Goal: Find specific page/section: Find specific page/section

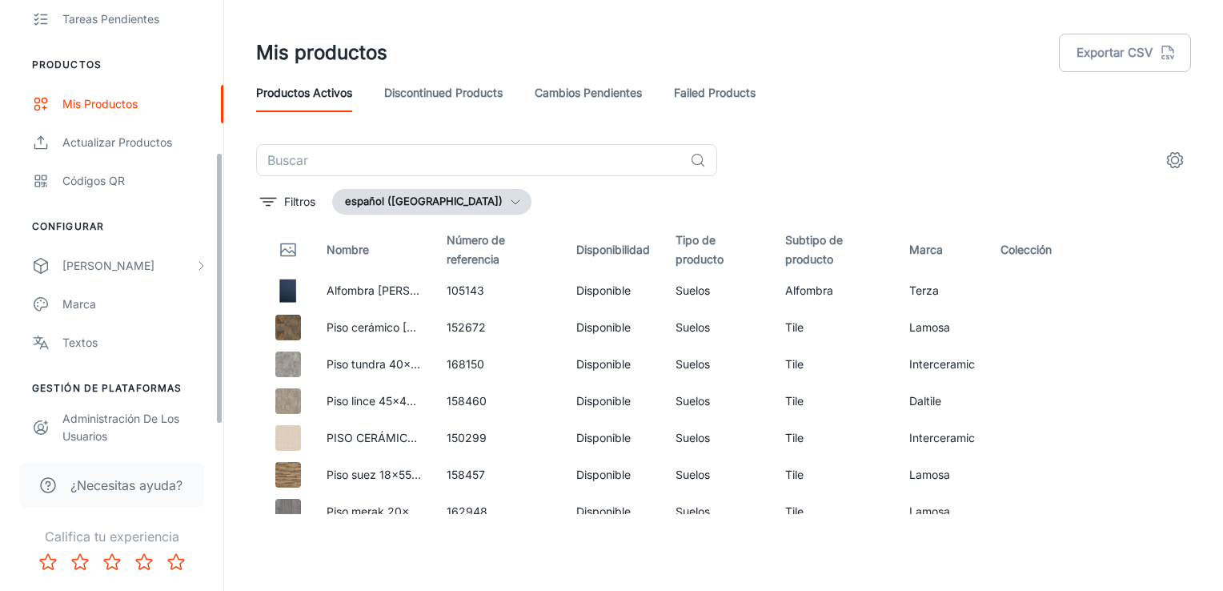
scroll to position [278, 0]
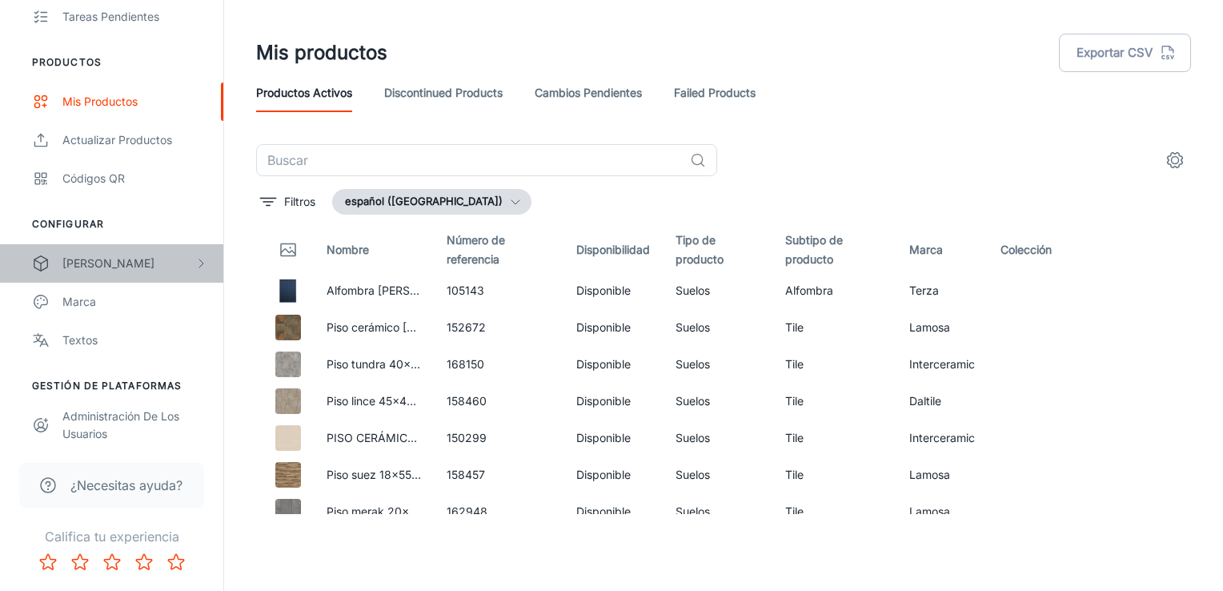
click at [108, 264] on div "[PERSON_NAME]" at bounding box center [128, 264] width 132 height 18
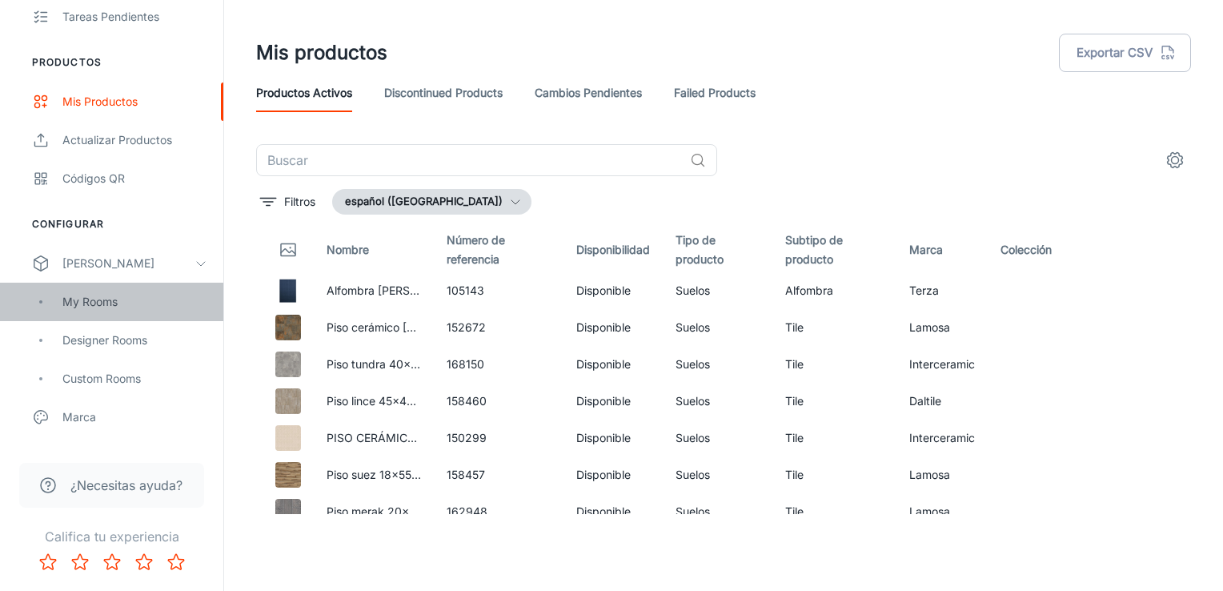
click at [108, 302] on div "My Rooms" at bounding box center [134, 302] width 145 height 18
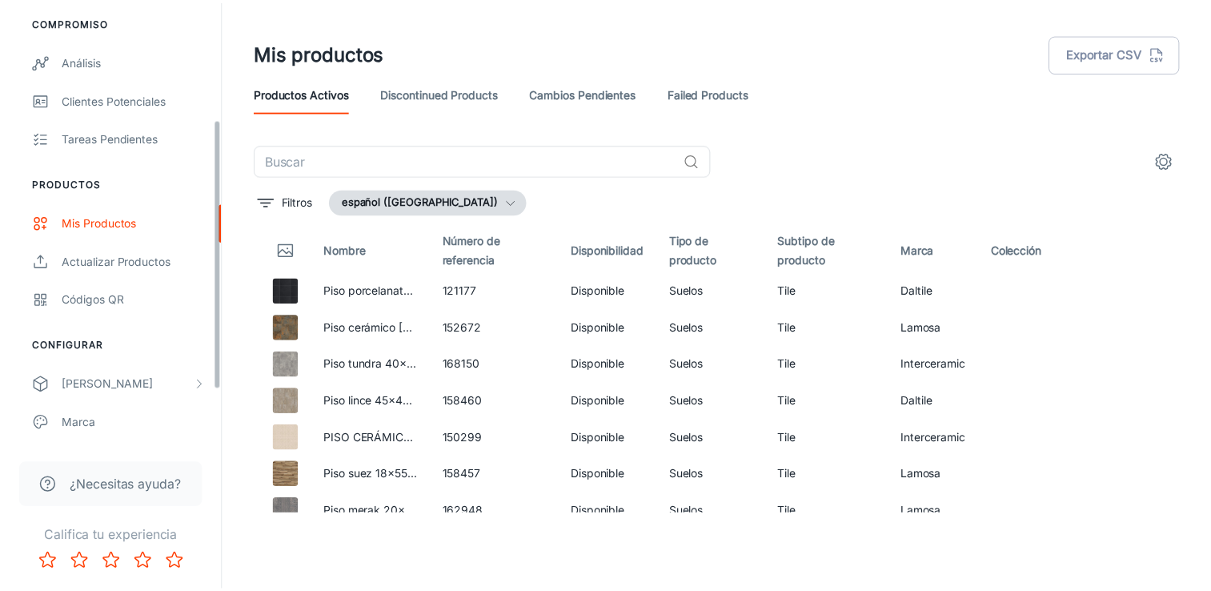
scroll to position [278, 0]
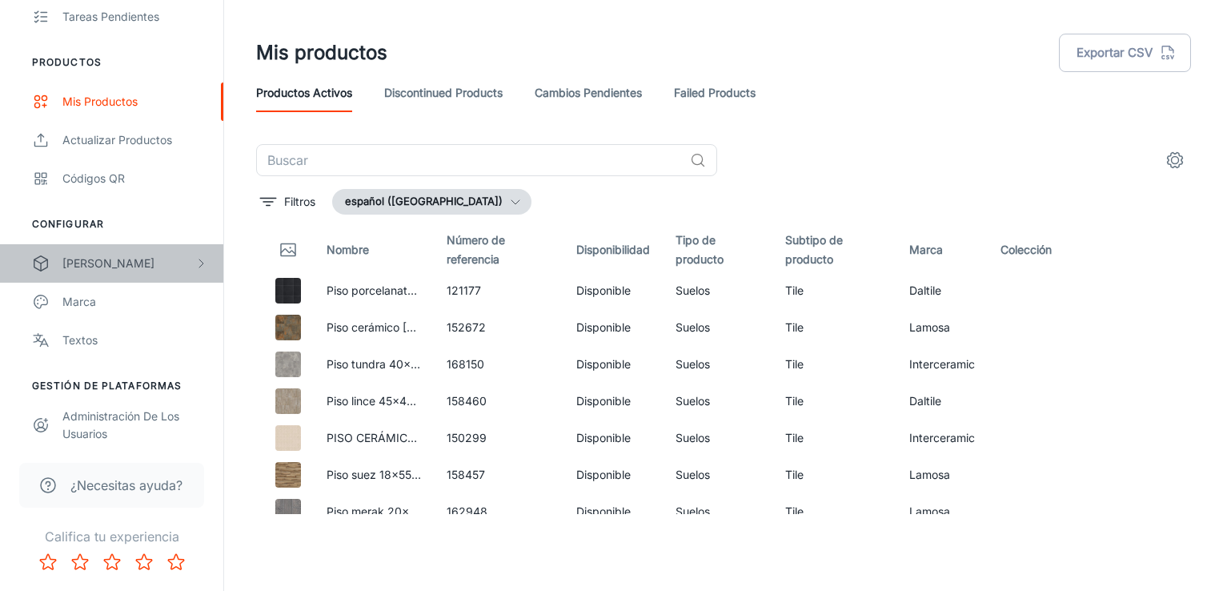
click at [114, 263] on div "[PERSON_NAME]" at bounding box center [128, 264] width 132 height 18
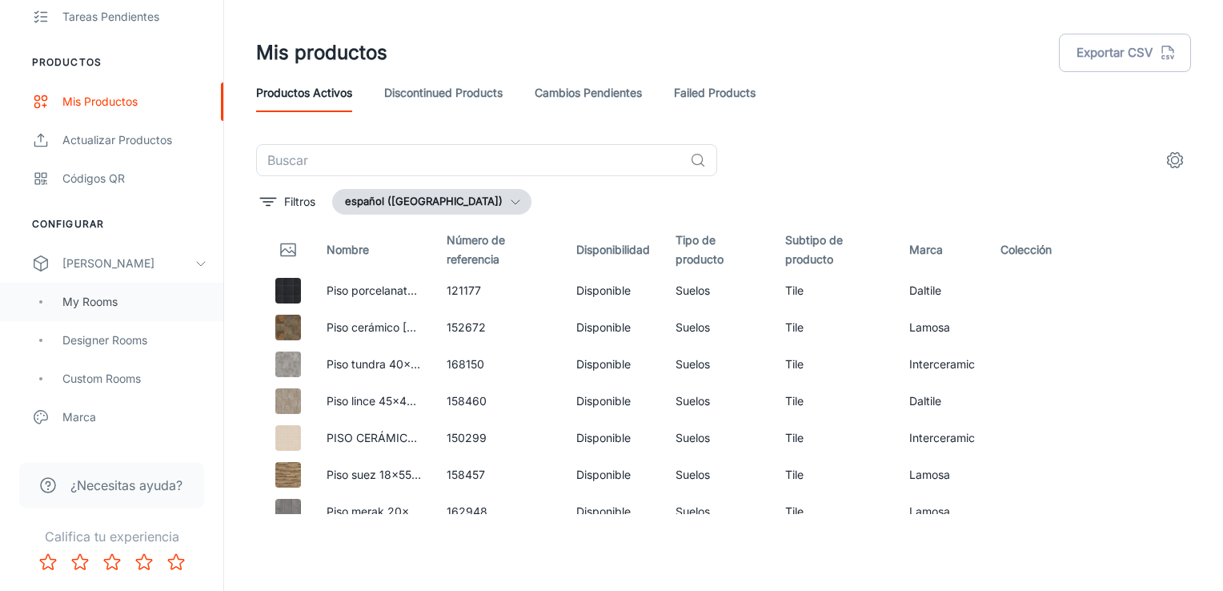
click at [99, 297] on div "My Rooms" at bounding box center [134, 302] width 145 height 18
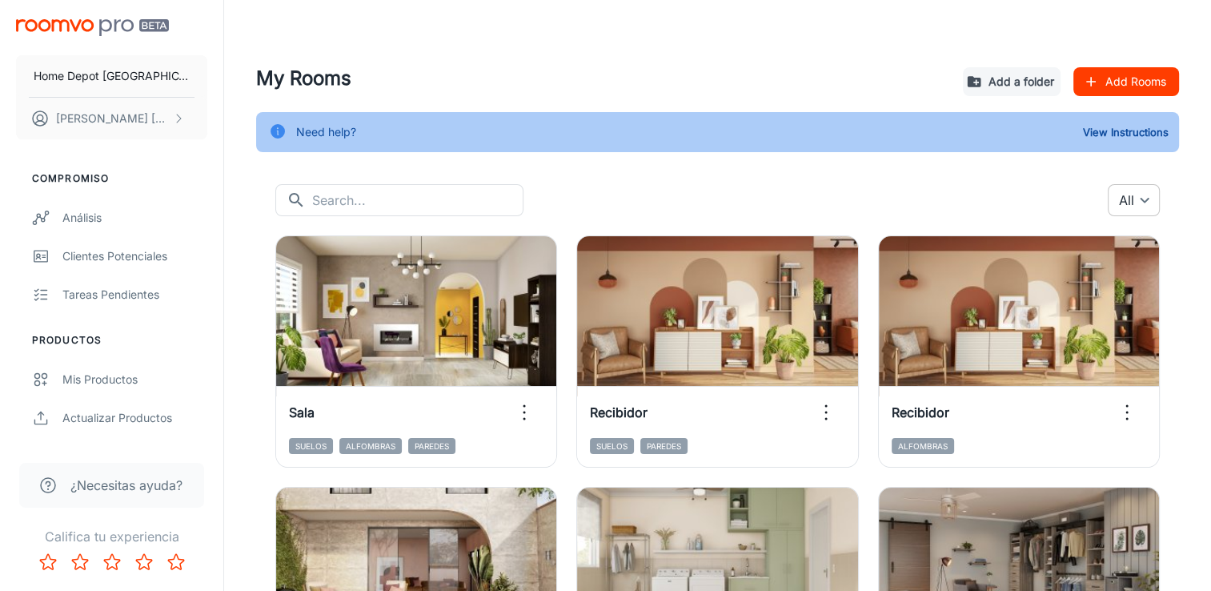
click at [1137, 204] on body "Home Depot [GEOGRAPHIC_DATA] [PERSON_NAME] Compromiso Análisis Clientes potenci…" at bounding box center [605, 295] width 1211 height 591
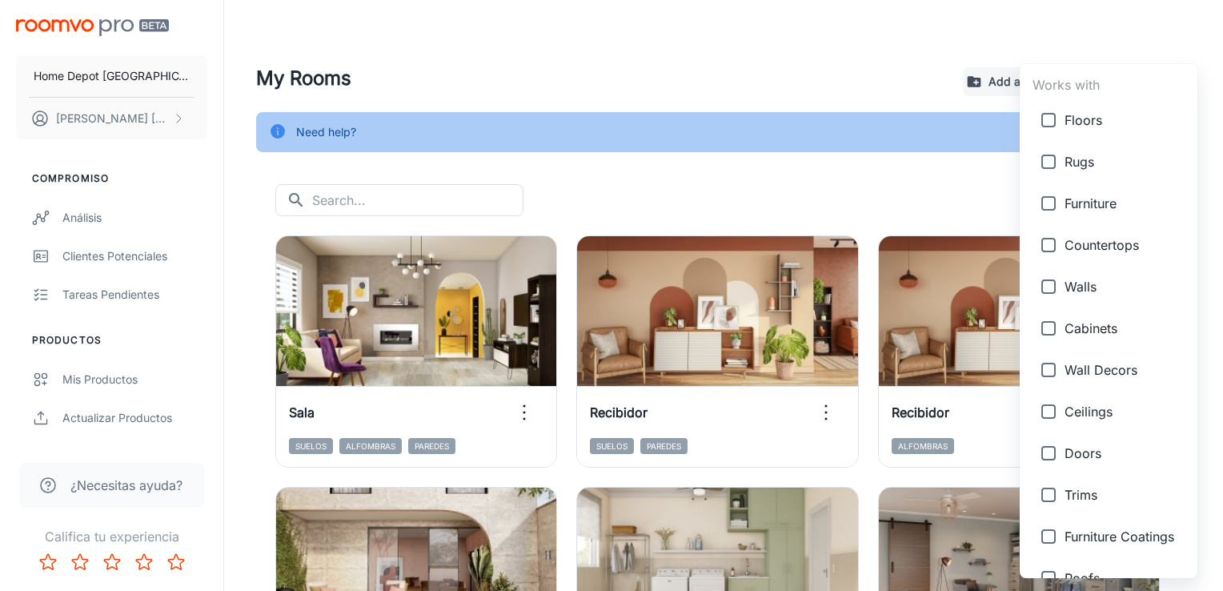
click at [842, 183] on div at bounding box center [611, 295] width 1223 height 591
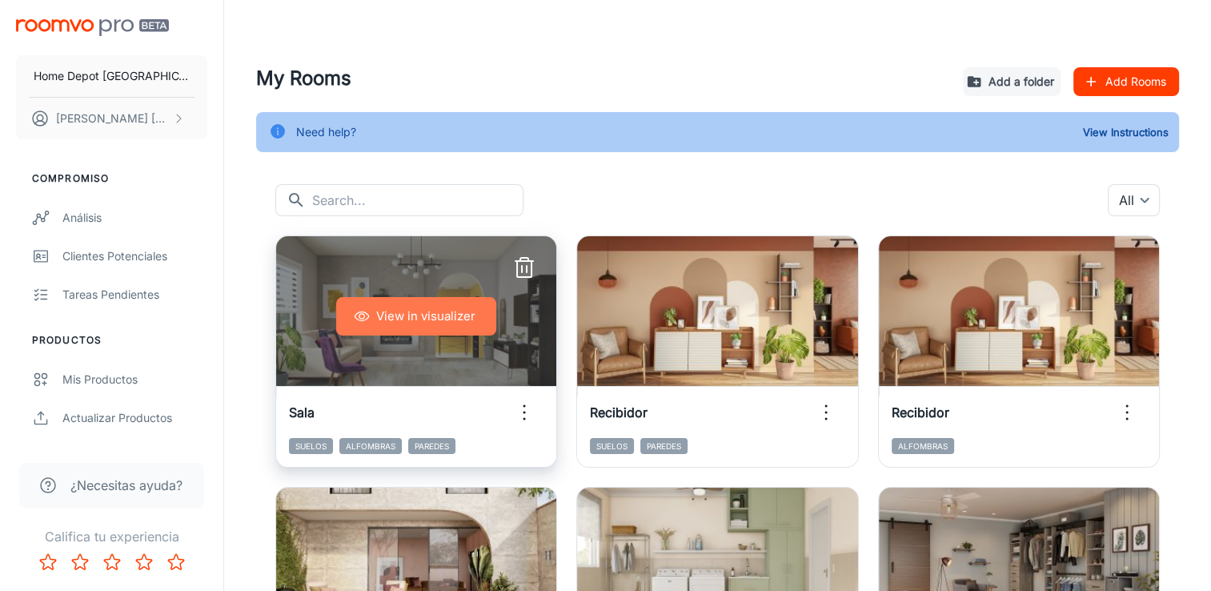
click at [428, 309] on button "View in visualizer" at bounding box center [416, 316] width 160 height 38
